Goal: Information Seeking & Learning: Understand process/instructions

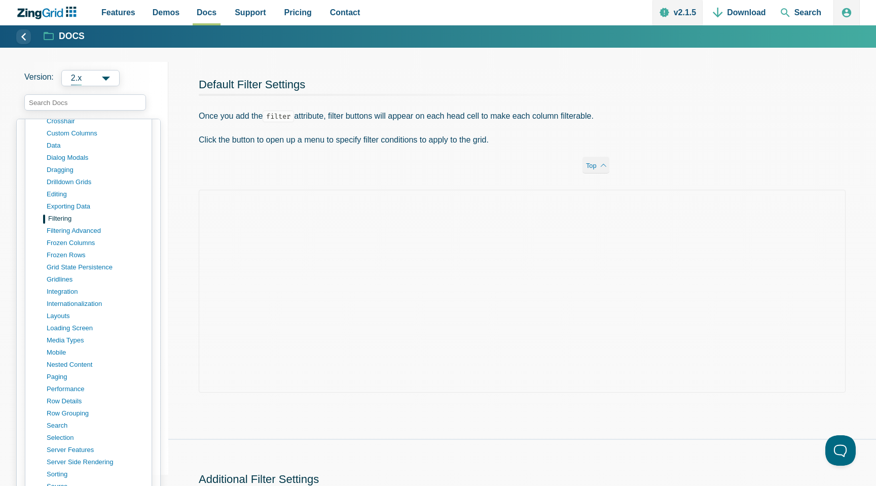
scroll to position [346, 0]
click at [89, 97] on input "search input" at bounding box center [85, 102] width 122 height 16
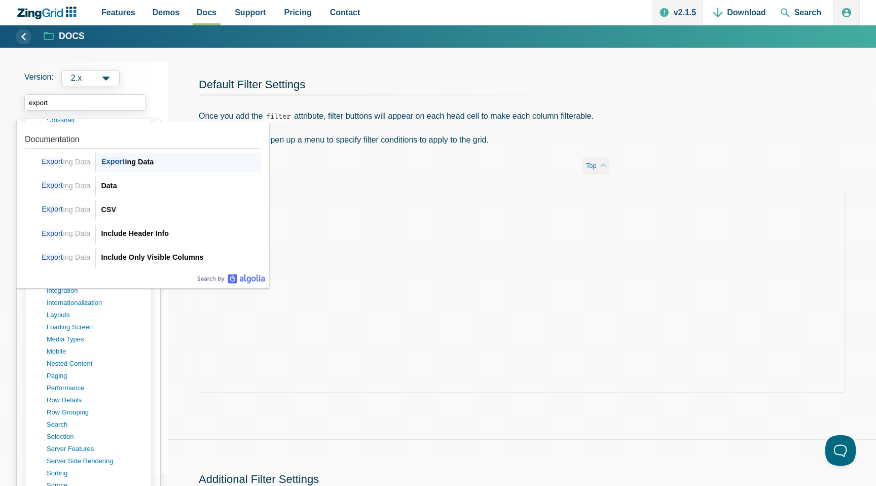
click at [122, 164] on span "Export" at bounding box center [113, 162] width 24 height 10
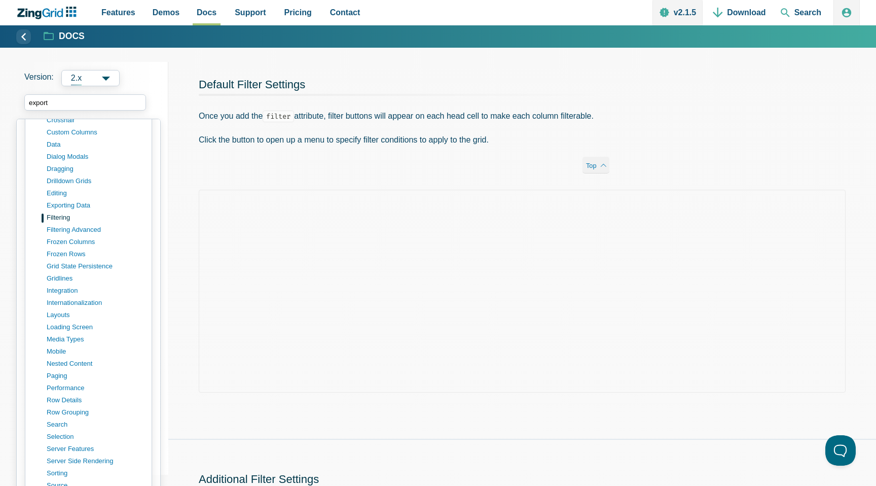
type input "export"
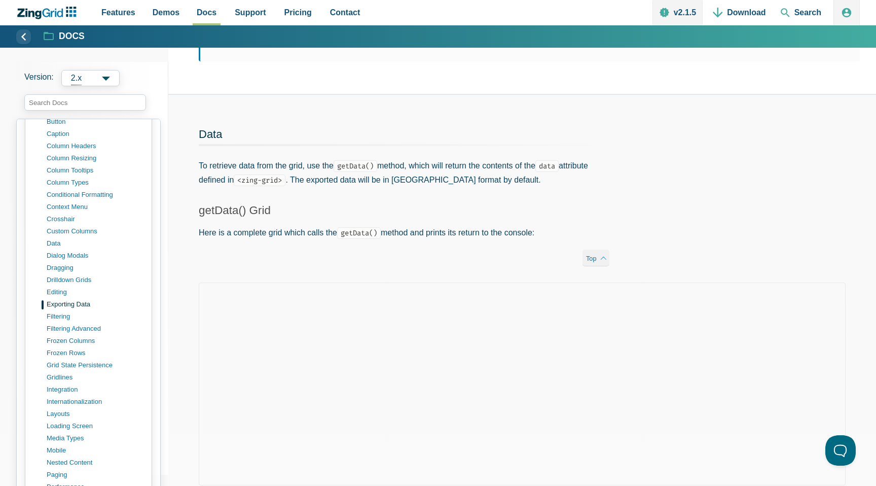
scroll to position [97, 0]
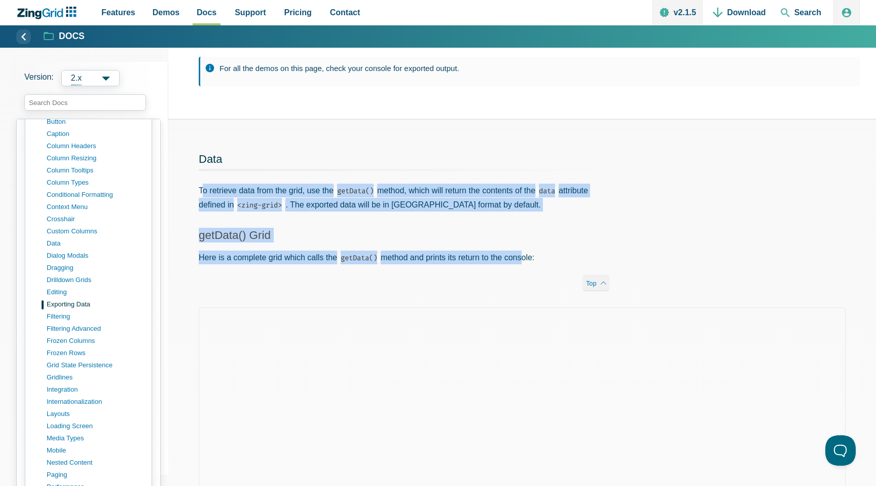
drag, startPoint x: 203, startPoint y: 191, endPoint x: 528, endPoint y: 259, distance: 332.2
click at [529, 260] on div "Data To retrieve data from the grid, use the getData() method, which will retur…" at bounding box center [404, 214] width 472 height 188
click at [528, 259] on p "Here is a complete grid which calls the getData() method and prints its return …" at bounding box center [404, 258] width 411 height 14
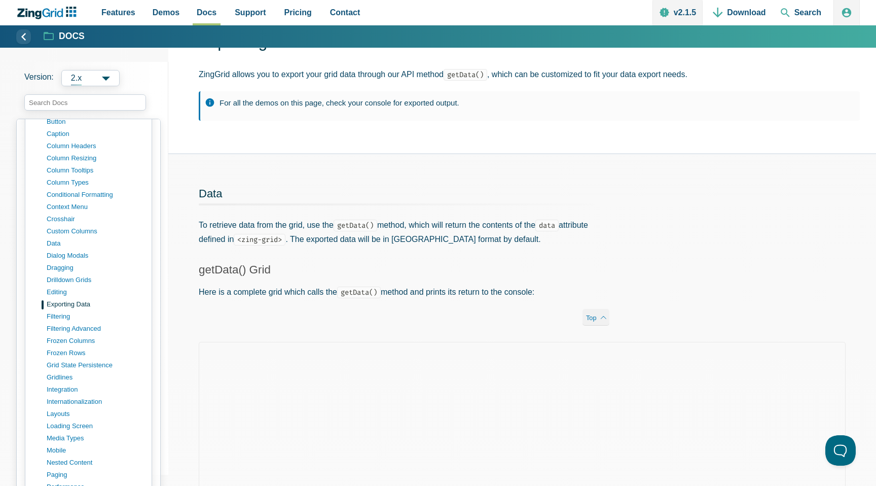
scroll to position [7, 0]
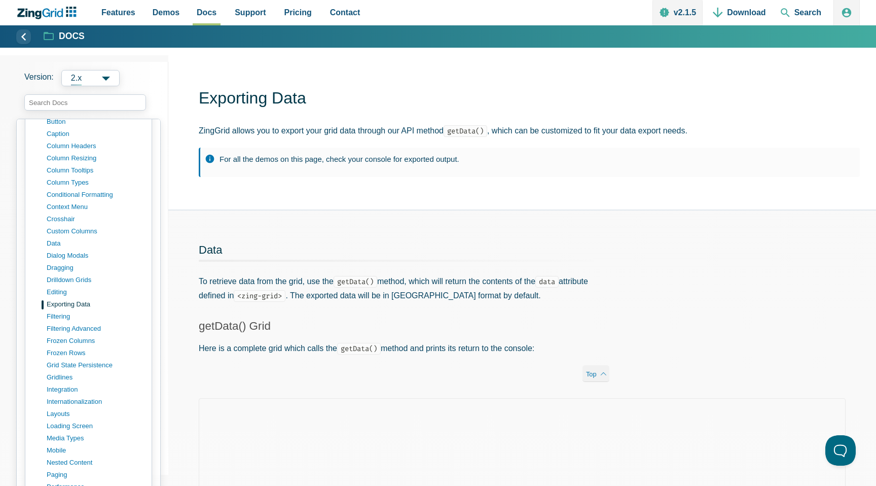
drag, startPoint x: 408, startPoint y: 129, endPoint x: 458, endPoint y: 132, distance: 50.3
click at [458, 132] on p "ZingGrid allows you to export your grid data through our API method getData() ,…" at bounding box center [529, 131] width 661 height 14
click at [458, 132] on code "getData()" at bounding box center [466, 131] width 44 height 12
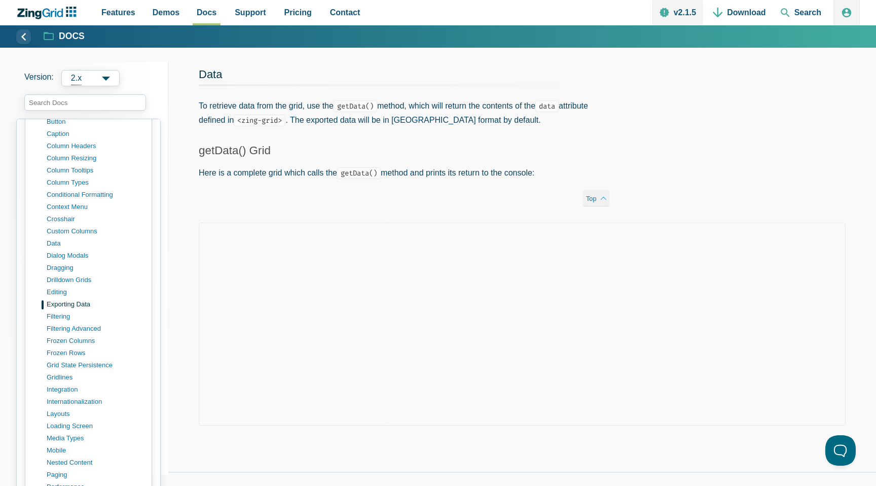
scroll to position [187, 0]
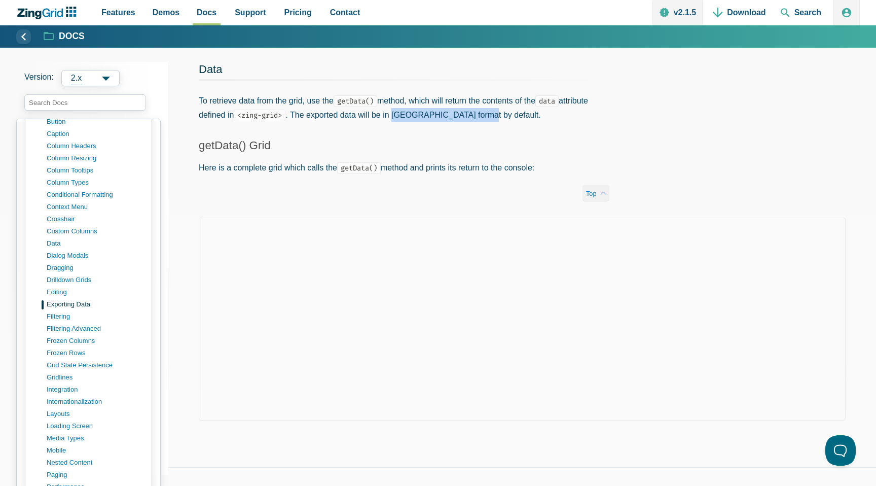
drag, startPoint x: 401, startPoint y: 114, endPoint x: 503, endPoint y: 115, distance: 102.5
click at [502, 115] on p "To retrieve data from the grid, use the getData() method, which will return the…" at bounding box center [404, 107] width 411 height 27
click at [503, 115] on p "To retrieve data from the grid, use the getData() method, which will return the…" at bounding box center [404, 107] width 411 height 27
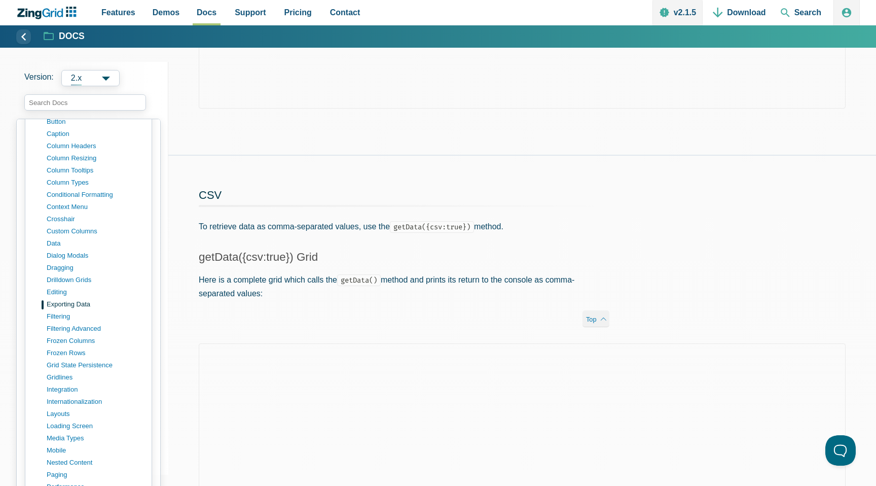
scroll to position [544, 0]
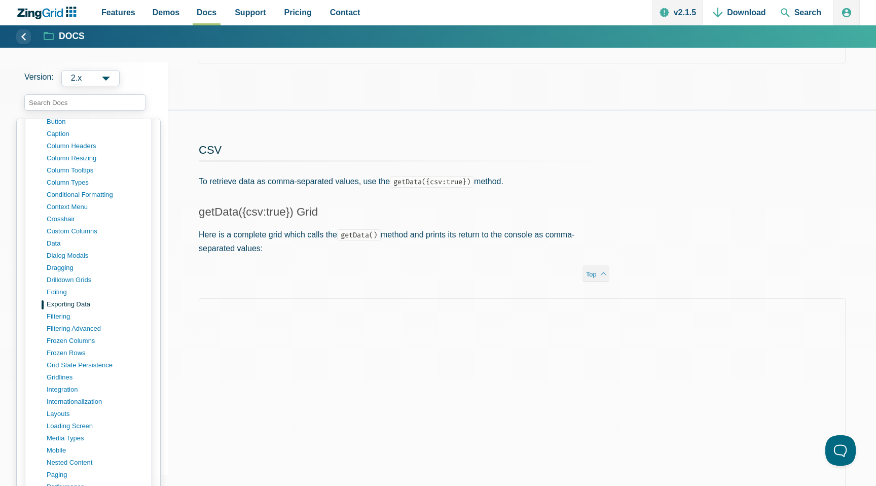
click at [278, 183] on p "To retrieve data as comma-separated values, use the getData({csv:true}) method." at bounding box center [404, 181] width 411 height 14
click at [338, 181] on p "To retrieve data as comma-separated values, use the getData({csv:true}) method." at bounding box center [404, 181] width 411 height 14
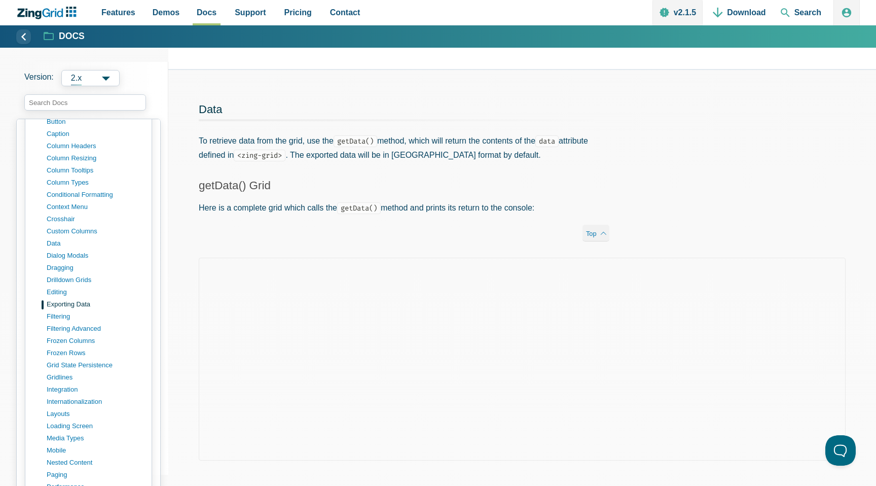
scroll to position [159, 0]
